Goal: Task Accomplishment & Management: Manage account settings

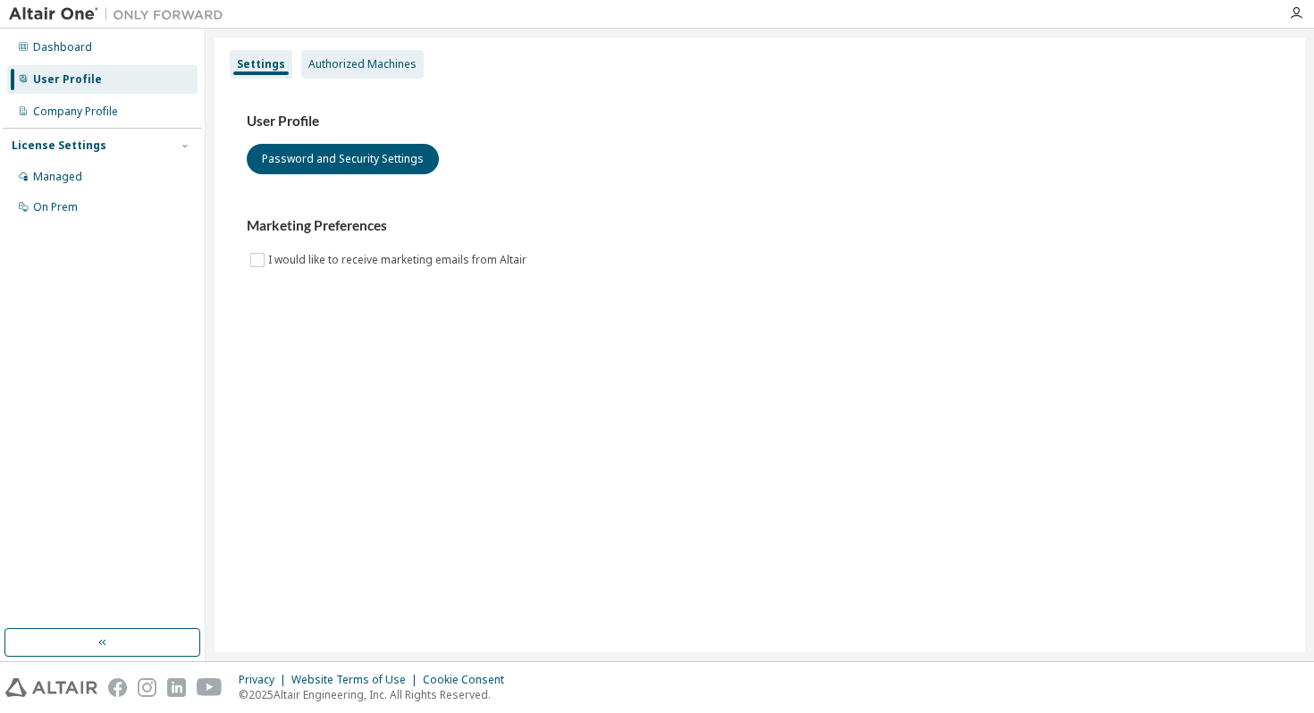
click at [366, 66] on div "Authorized Machines" at bounding box center [362, 64] width 108 height 14
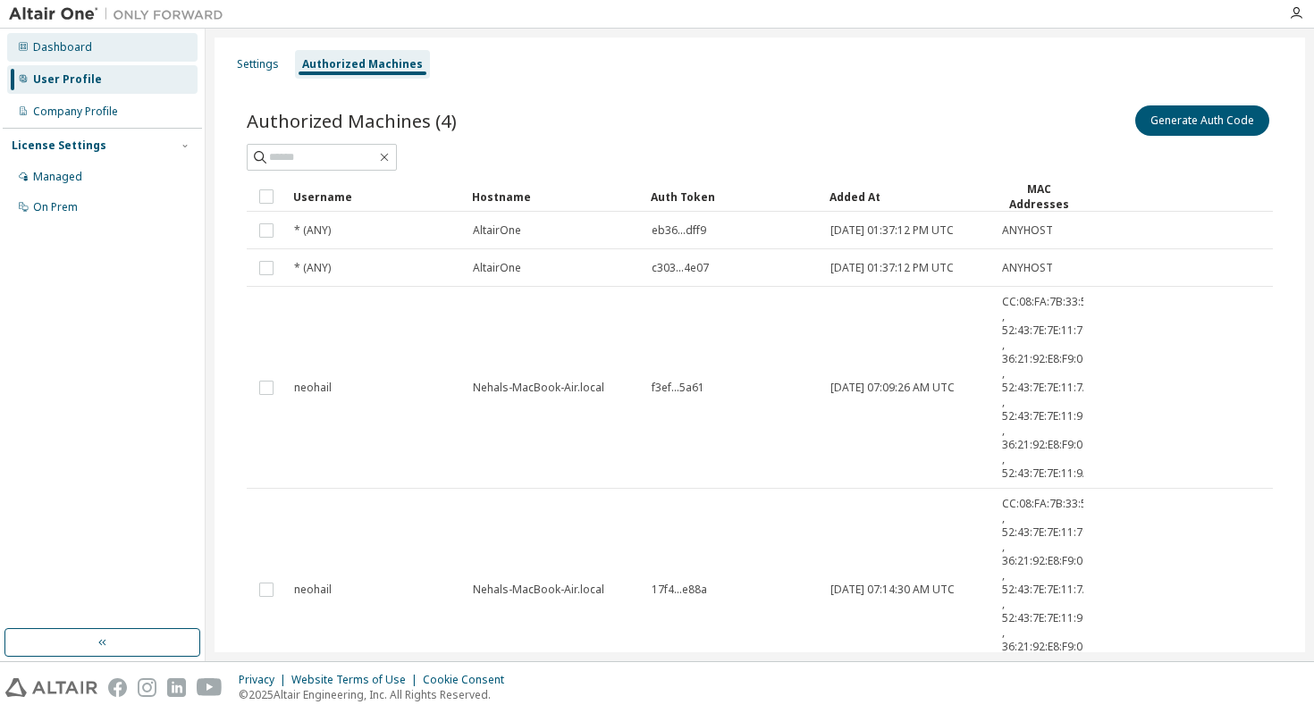
click at [122, 51] on div "Dashboard" at bounding box center [102, 47] width 190 height 29
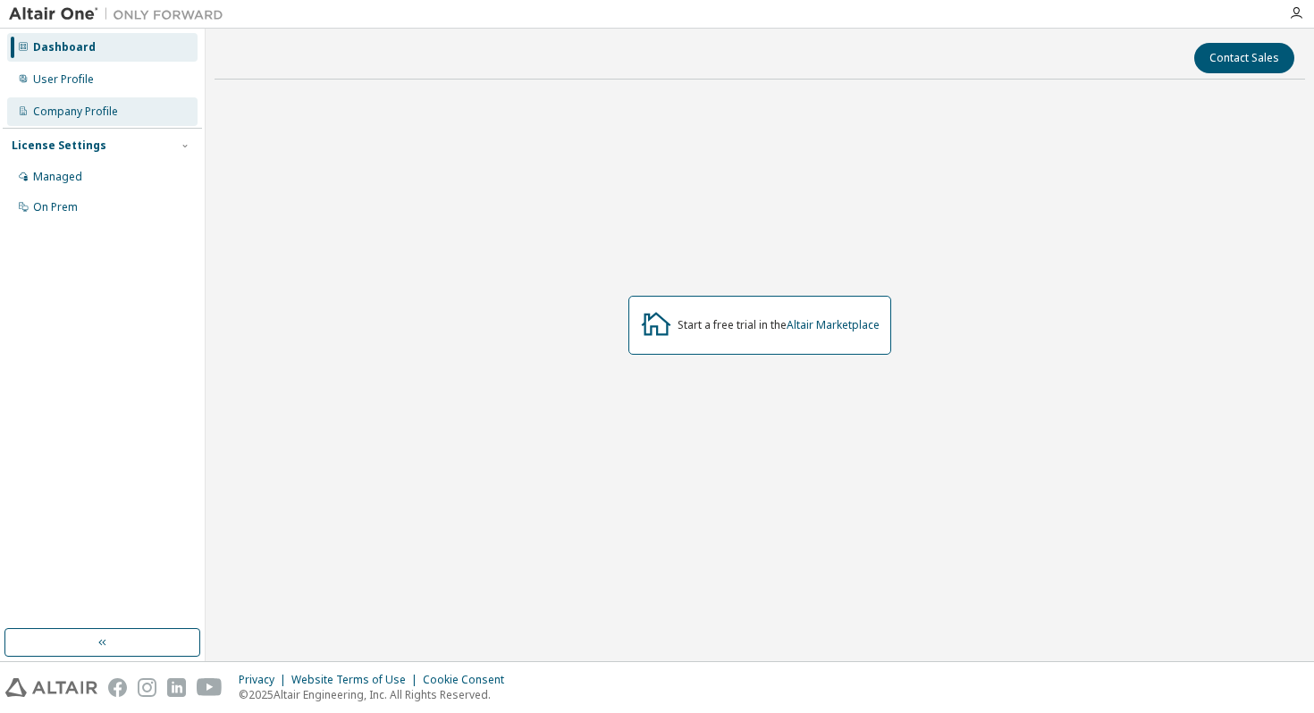
click at [114, 105] on div "Company Profile" at bounding box center [75, 112] width 85 height 14
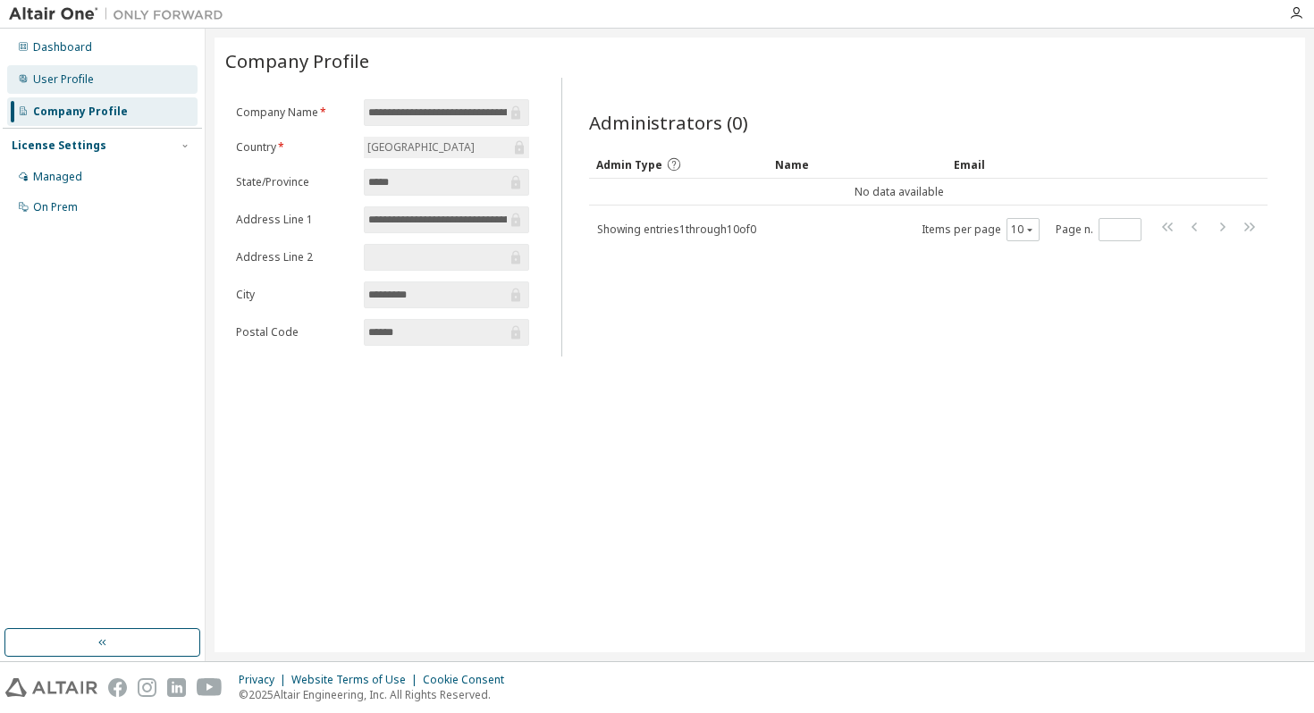
click at [73, 71] on div "User Profile" at bounding box center [102, 79] width 190 height 29
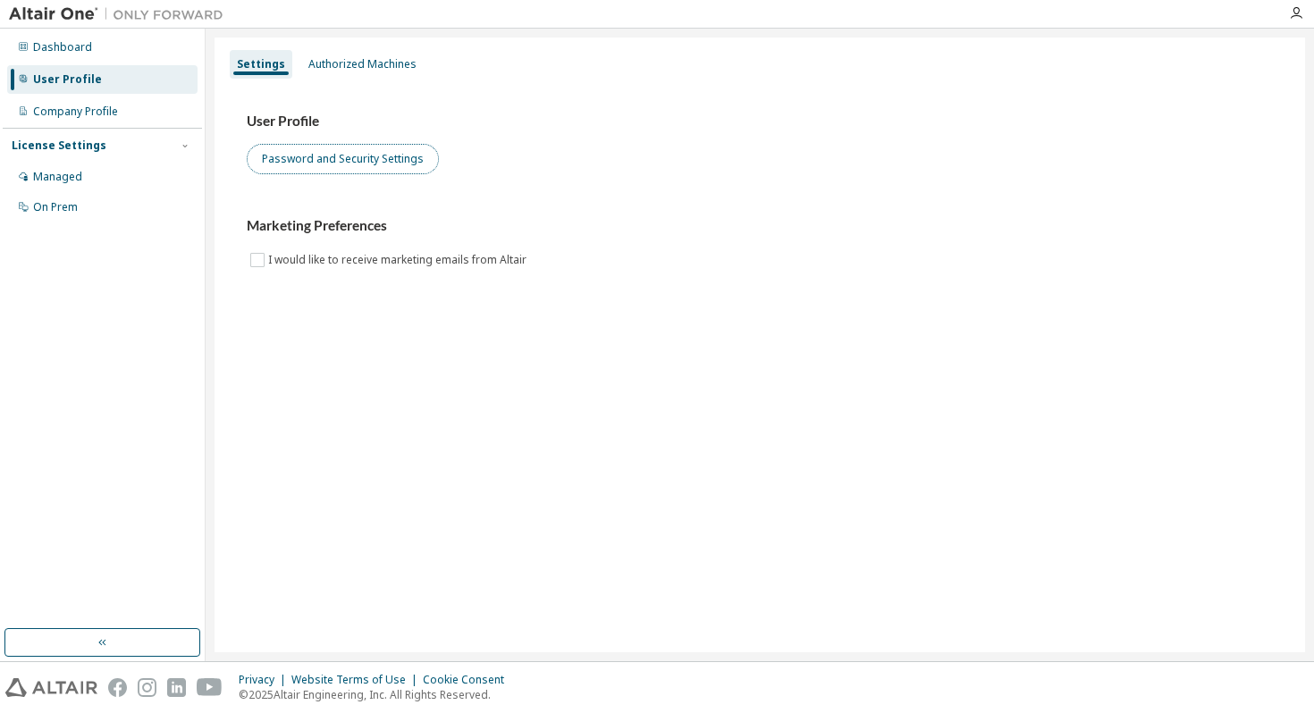
click at [316, 164] on button "Password and Security Settings" at bounding box center [343, 159] width 192 height 30
